Goal: Information Seeking & Learning: Learn about a topic

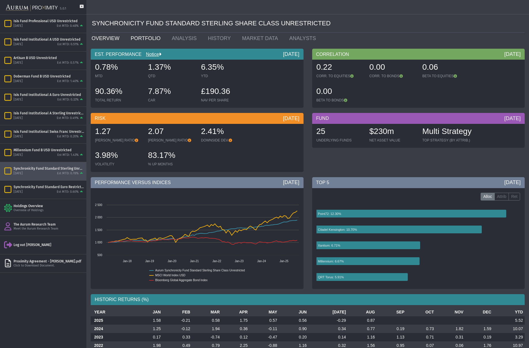
click at [140, 37] on link "PORTFOLIO" at bounding box center [146, 39] width 41 height 12
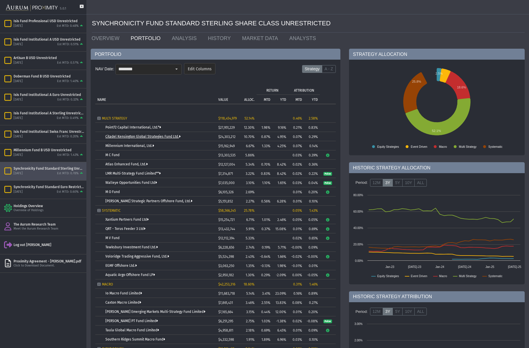
click at [117, 136] on link "Citadel Kensington Global Strategies Fund Ltd." at bounding box center [142, 137] width 75 height 4
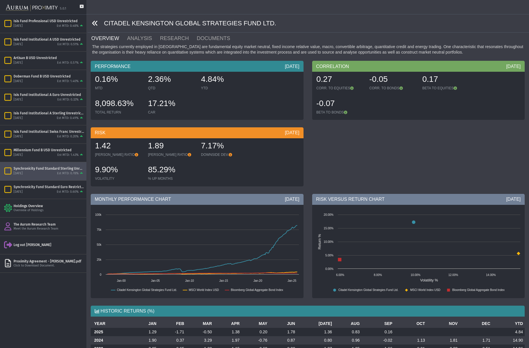
click at [93, 23] on icon at bounding box center [95, 23] width 6 height 6
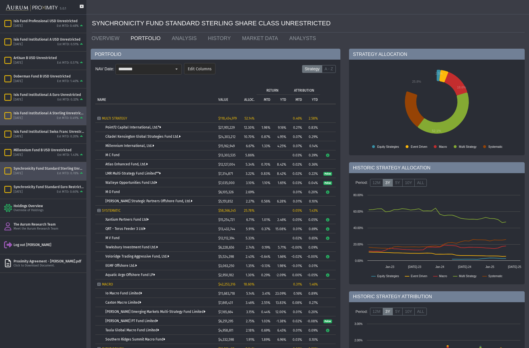
click at [46, 118] on div "[DATE] Est MTD: 0.49%" at bounding box center [49, 118] width 71 height 5
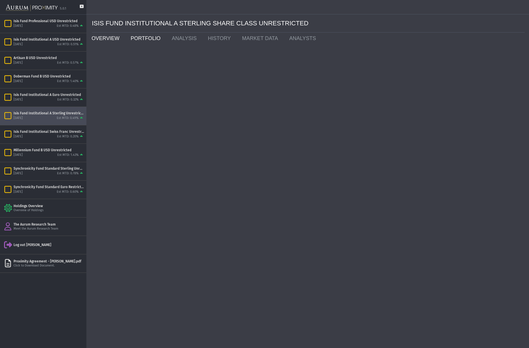
click at [100, 36] on link "OVERVIEW" at bounding box center [106, 39] width 39 height 12
